Goal: Information Seeking & Learning: Learn about a topic

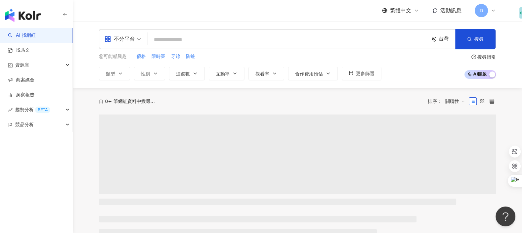
click at [284, 38] on input "search" at bounding box center [288, 39] width 276 height 13
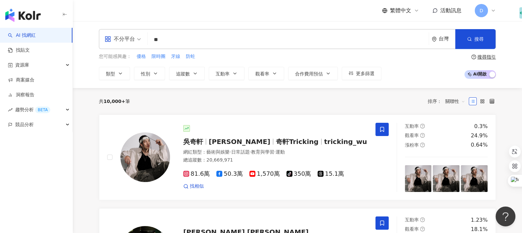
type input "*"
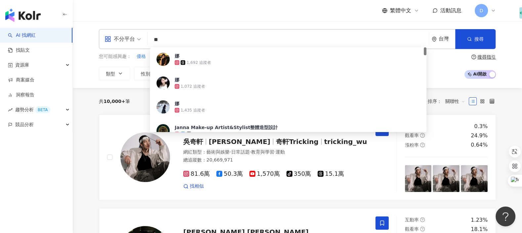
type input "**"
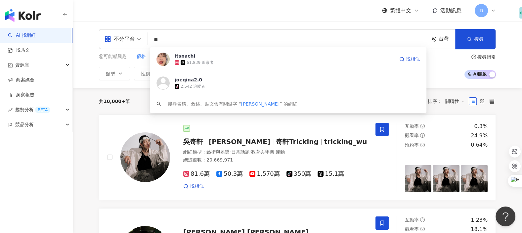
click at [209, 57] on span "itsnachi" at bounding box center [285, 56] width 220 height 7
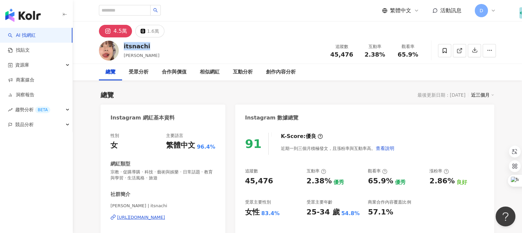
drag, startPoint x: 156, startPoint y: 46, endPoint x: 122, endPoint y: 47, distance: 33.1
click at [122, 47] on div "itsnachi 娜綺 追蹤數 45,476 互動率 2.38% 觀看率 65.9%" at bounding box center [298, 50] width 424 height 26
copy div "itsnachi"
click at [170, 45] on div "itsnachi 娜綺 追蹤數 45,476 互動率 2.38% 觀看率 65.9%" at bounding box center [298, 50] width 424 height 26
drag, startPoint x: 138, startPoint y: 58, endPoint x: 123, endPoint y: 56, distance: 15.0
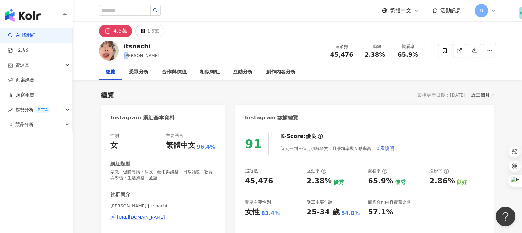
click at [123, 56] on div "itsnachi 娜綺 追蹤數 45,476 互動率 2.38% 觀看率 65.9%" at bounding box center [298, 50] width 424 height 26
copy span "娜綺"
click at [459, 50] on line at bounding box center [460, 49] width 3 height 3
drag, startPoint x: 331, startPoint y: 54, endPoint x: 354, endPoint y: 54, distance: 23.2
click at [354, 54] on div "45,476" at bounding box center [341, 54] width 25 height 7
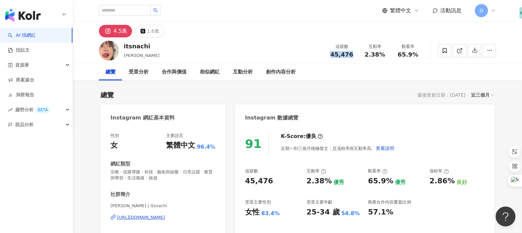
copy span "45,476"
drag, startPoint x: 365, startPoint y: 54, endPoint x: 385, endPoint y: 54, distance: 19.9
click at [385, 54] on div "2.38%" at bounding box center [374, 54] width 25 height 7
copy span "2.38%"
drag, startPoint x: 399, startPoint y: 55, endPoint x: 429, endPoint y: 55, distance: 30.1
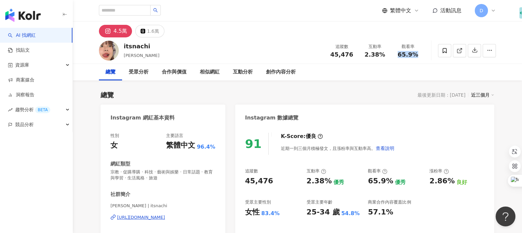
click at [429, 55] on div "itsnachi 娜綺 追蹤數 45,476 互動率 2.38% 觀看率 65.9%" at bounding box center [298, 50] width 424 height 26
copy span "65.9%"
drag, startPoint x: 426, startPoint y: 181, endPoint x: 452, endPoint y: 182, distance: 26.5
click at [452, 182] on div "追蹤數 45,476 互動率 2.38% 優秀 觀看率 65.9% 優秀 漲粉率 2.86% 良好 受眾主要性別 女性 83.4% 受眾主要年齡 25-34 …" at bounding box center [364, 192] width 239 height 49
click at [425, 181] on div "追蹤數 45,476 互動率 2.38% 優秀 觀看率 65.9% 優秀 漲粉率 2.86% 良好 受眾主要性別 女性 83.4% 受眾主要年齡 25-34 …" at bounding box center [364, 192] width 239 height 49
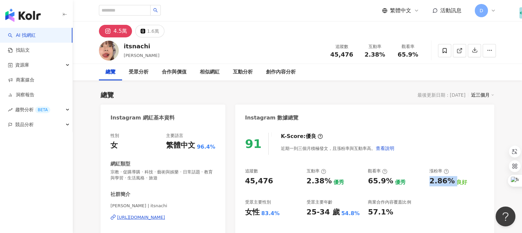
drag, startPoint x: 427, startPoint y: 181, endPoint x: 451, endPoint y: 181, distance: 23.5
click at [451, 181] on div "追蹤數 45,476 互動率 2.38% 優秀 觀看率 65.9% 優秀 漲粉率 2.86% 良好 受眾主要性別 女性 83.4% 受眾主要年齡 25-34 …" at bounding box center [364, 192] width 239 height 49
copy div "2.86%"
click at [36, 39] on link "AI 找網紅" at bounding box center [22, 35] width 28 height 7
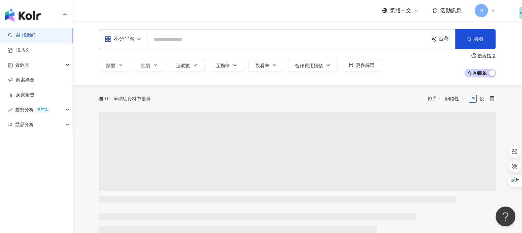
click at [157, 38] on input "search" at bounding box center [288, 39] width 276 height 13
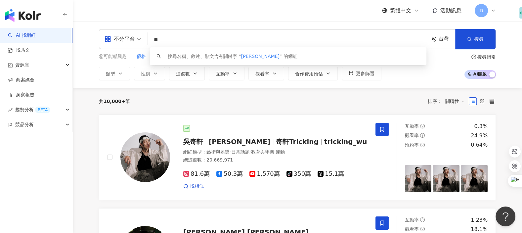
type input "*"
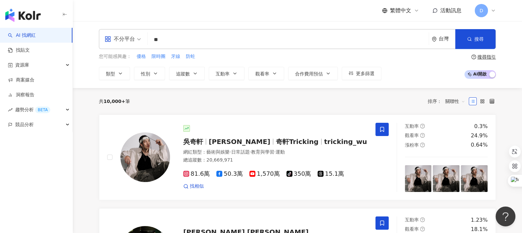
type input "*"
type input "****"
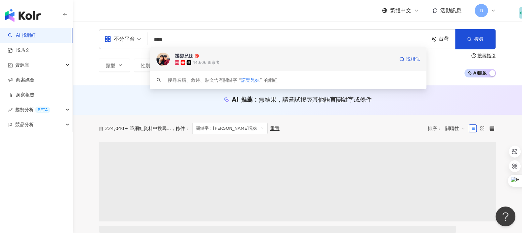
click at [197, 57] on icon at bounding box center [197, 56] width 5 height 5
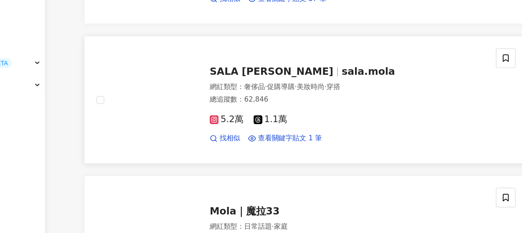
scroll to position [238, 0]
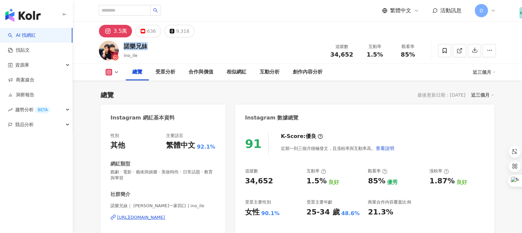
drag, startPoint x: 126, startPoint y: 48, endPoint x: 123, endPoint y: 47, distance: 3.6
click at [123, 47] on div "諾樂兄妹 ino_ile 追蹤數 34,652 互動率 1.5% 觀看率 85%" at bounding box center [298, 50] width 424 height 26
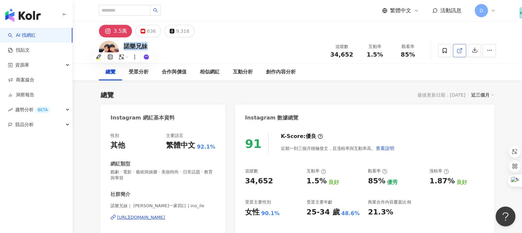
click at [458, 49] on icon at bounding box center [459, 51] width 4 height 4
drag, startPoint x: 351, startPoint y: 54, endPoint x: 330, endPoint y: 54, distance: 21.5
click at [330, 54] on div "追蹤數 34,652" at bounding box center [341, 50] width 33 height 14
copy span "34,652"
drag, startPoint x: 367, startPoint y: 54, endPoint x: 385, endPoint y: 54, distance: 17.9
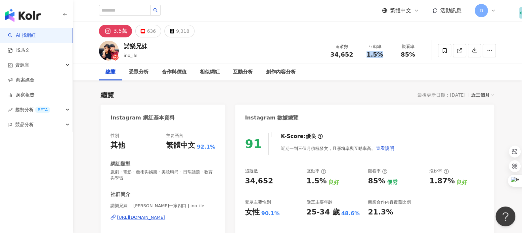
click at [385, 54] on div "1.5%" at bounding box center [374, 54] width 25 height 7
drag, startPoint x: 397, startPoint y: 55, endPoint x: 415, endPoint y: 55, distance: 18.2
click at [415, 55] on div "85%" at bounding box center [407, 54] width 25 height 7
copy span "85%"
drag, startPoint x: 429, startPoint y: 183, endPoint x: 451, endPoint y: 183, distance: 22.8
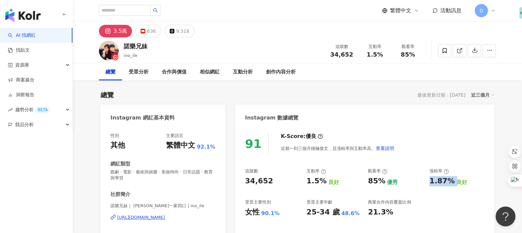
click at [451, 183] on div "追蹤數 34,652 互動率 1.5% 良好 觀看率 85% 優秀 漲粉率 1.87% 良好 受眾主要性別 女性 90.1% 受眾主要年齡 25-34 歲 4…" at bounding box center [364, 192] width 239 height 49
copy div "1.87%"
